Goal: Communication & Community: Answer question/provide support

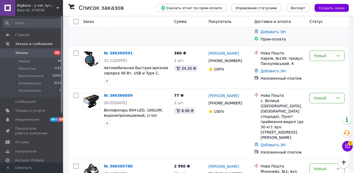
scroll to position [158, 0]
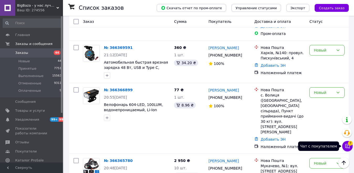
click at [348, 146] on icon at bounding box center [348, 146] width 4 height 4
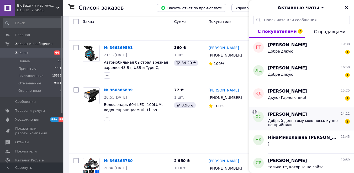
click at [308, 119] on span "Добрый день тому мою посылку ще не прийняли" at bounding box center [305, 123] width 75 height 8
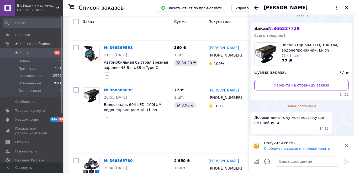
scroll to position [7, 0]
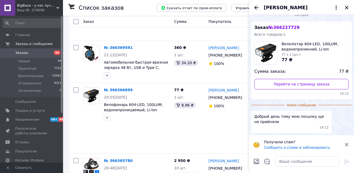
click at [255, 6] on icon "Назад" at bounding box center [257, 7] width 6 height 6
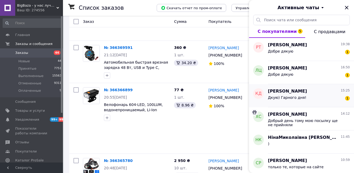
click at [304, 95] on div "Дкую) Гарного дня! 1" at bounding box center [309, 98] width 82 height 8
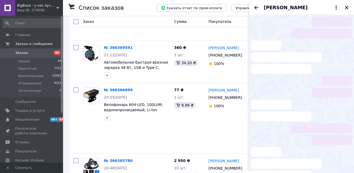
scroll to position [32, 0]
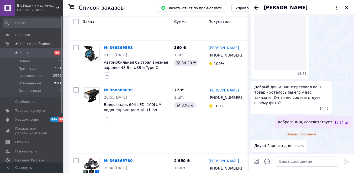
click at [254, 6] on icon "Назад" at bounding box center [257, 7] width 6 height 6
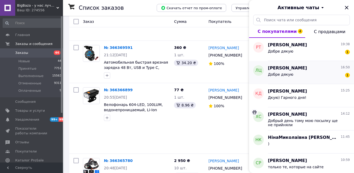
click at [294, 68] on div "[PERSON_NAME] 16:50" at bounding box center [309, 68] width 82 height 6
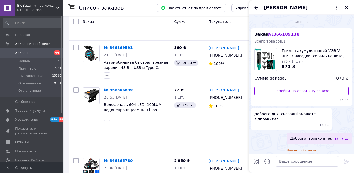
scroll to position [11, 0]
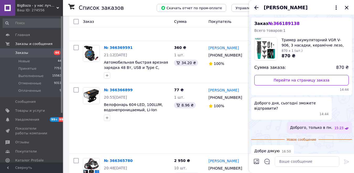
click at [257, 7] on icon "Назад" at bounding box center [257, 8] width 4 height 4
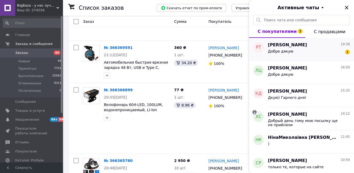
click at [303, 45] on div "[PERSON_NAME] 19:38" at bounding box center [309, 45] width 82 height 6
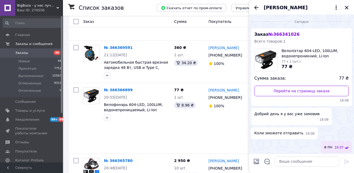
scroll to position [19, 0]
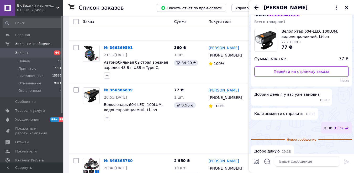
click at [255, 7] on icon "Назад" at bounding box center [257, 8] width 4 height 4
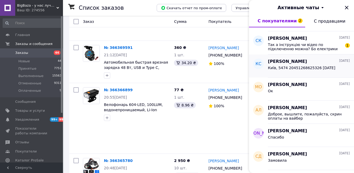
scroll to position [158, 0]
click at [305, 49] on span "Так а інструкцію чи відео по підключенню можна? Бо електрики мені говорять звор…" at bounding box center [305, 47] width 75 height 8
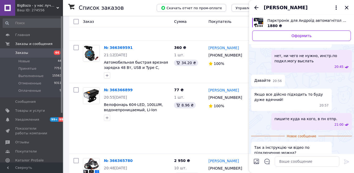
scroll to position [77, 0]
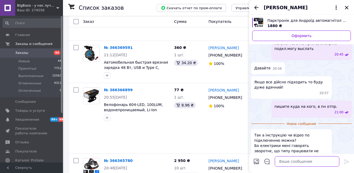
click at [286, 163] on textarea at bounding box center [307, 161] width 65 height 11
paste textarea "[URL][DOMAIN_NAME]"
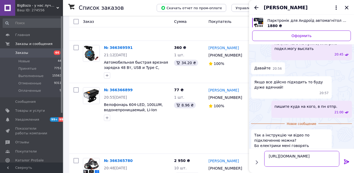
type textarea "[URL][DOMAIN_NAME]"
click at [346, 161] on icon at bounding box center [347, 161] width 6 height 6
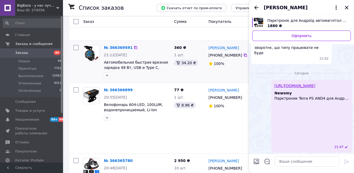
scroll to position [161, 0]
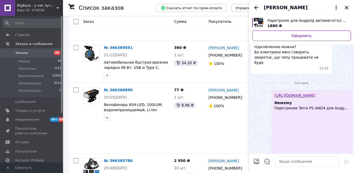
click at [348, 8] on icon "Закрыть" at bounding box center [347, 7] width 6 height 6
